Goal: Navigation & Orientation: Find specific page/section

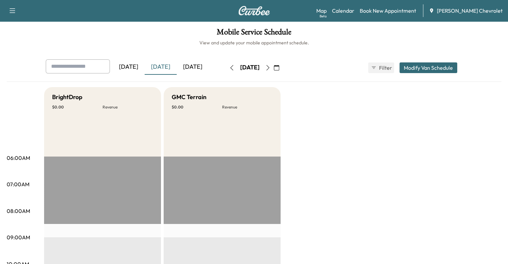
click at [177, 69] on div "[DATE]" at bounding box center [193, 66] width 32 height 15
click at [145, 67] on div "[DATE]" at bounding box center [161, 66] width 32 height 15
